Goal: Task Accomplishment & Management: Manage account settings

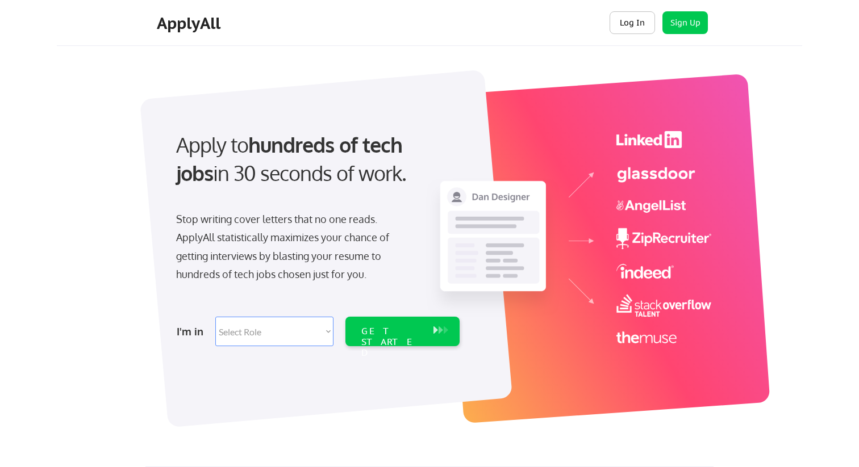
click at [638, 23] on button "Log In" at bounding box center [631, 22] width 45 height 23
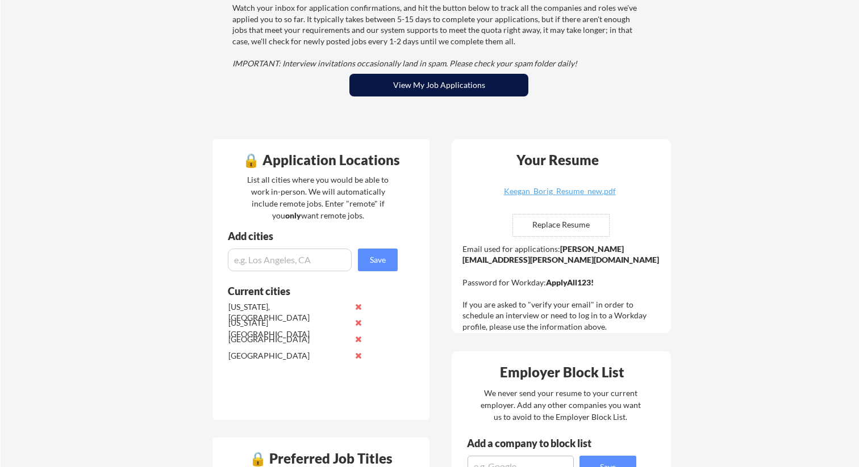
scroll to position [158, 0]
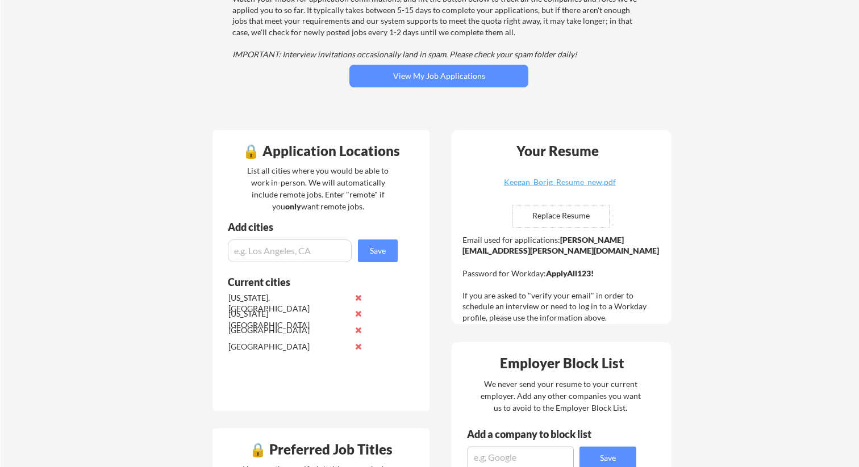
click at [359, 344] on button at bounding box center [358, 346] width 9 height 9
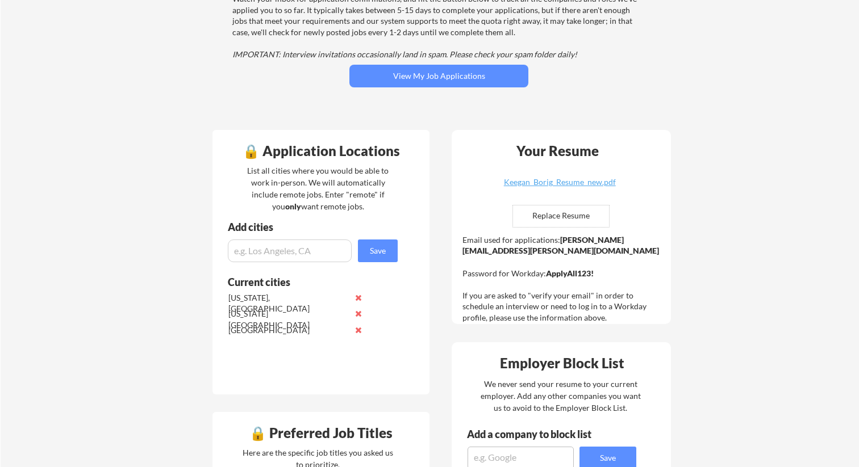
click at [312, 252] on input "input" at bounding box center [290, 251] width 124 height 23
click at [309, 254] on input "input" at bounding box center [290, 251] width 124 height 23
type input "[GEOGRAPHIC_DATA]"
click at [382, 253] on button "Save" at bounding box center [378, 251] width 40 height 23
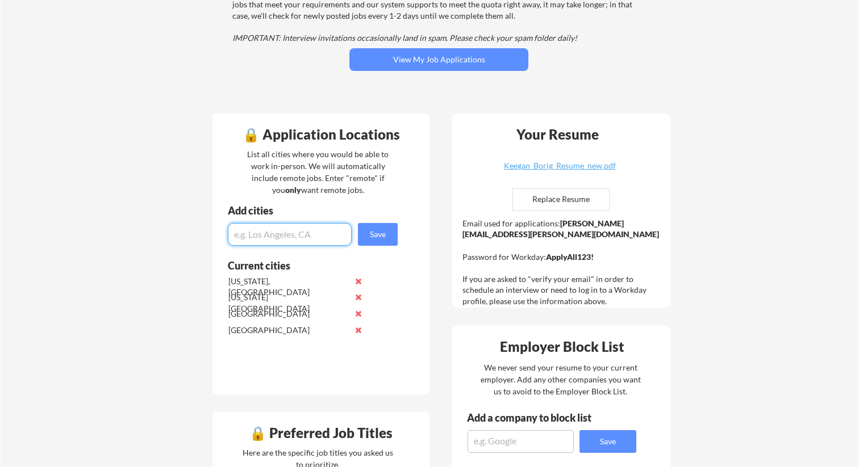
scroll to position [176, 0]
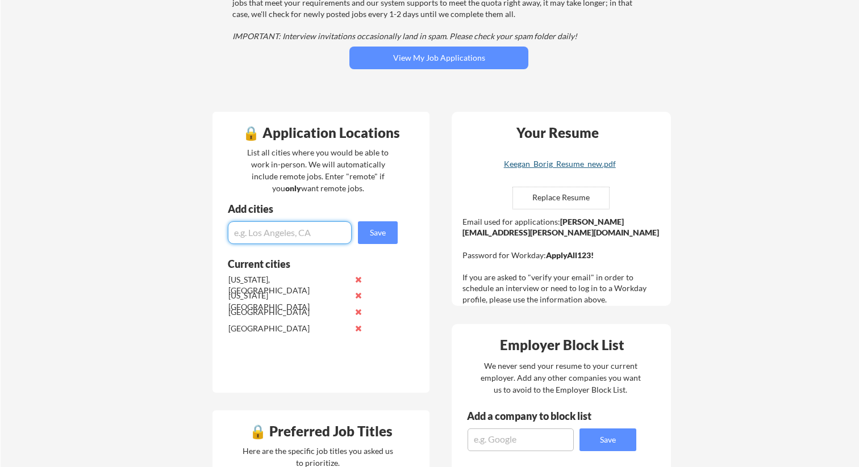
click at [579, 164] on div "Keegan_Borig_Resume_new.pdf" at bounding box center [559, 164] width 135 height 8
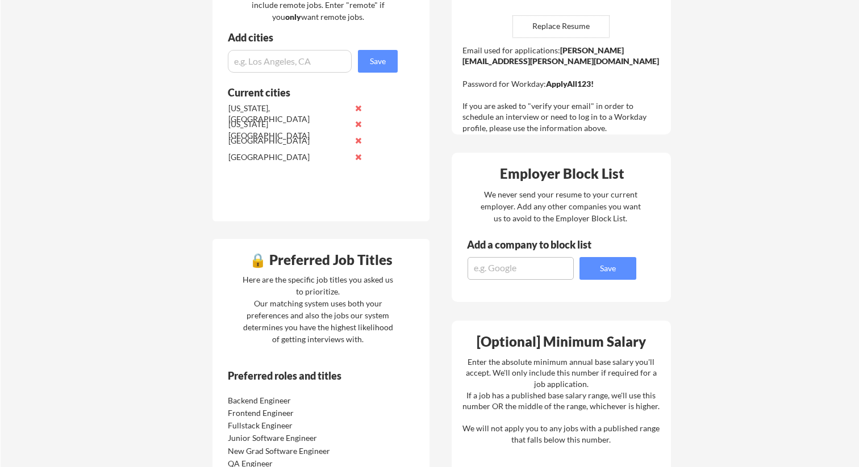
scroll to position [0, 0]
